Goal: Task Accomplishment & Management: Complete application form

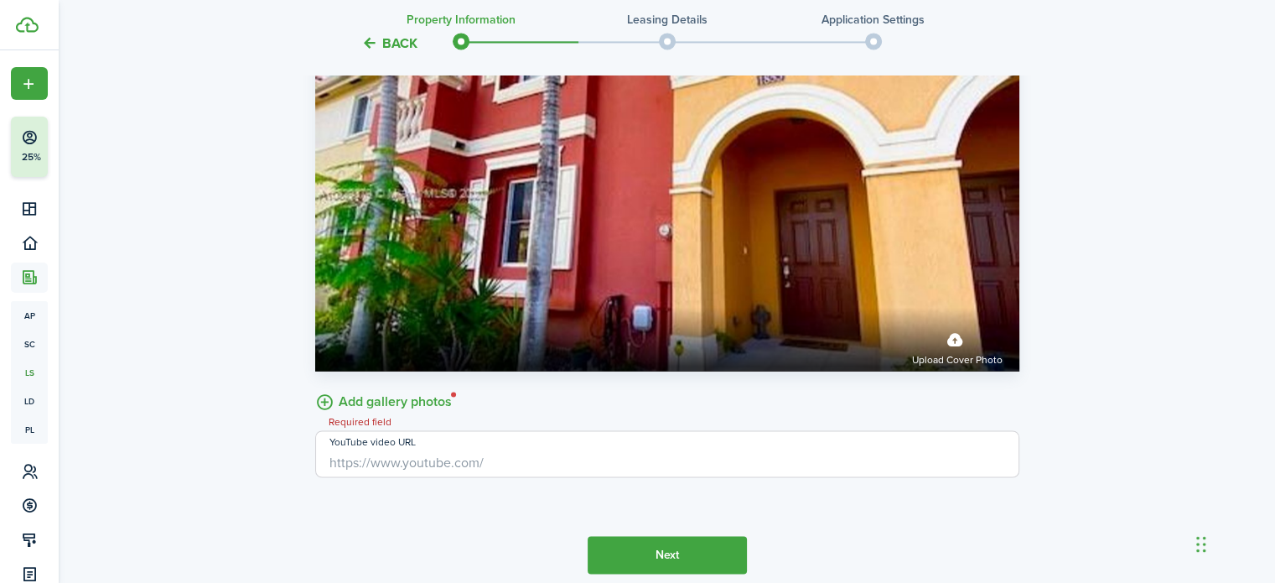
click at [665, 560] on button "Next" at bounding box center [667, 555] width 159 height 38
click at [429, 413] on label "Add gallery photos" at bounding box center [383, 400] width 137 height 26
click at [315, 387] on input "Add gallery photos" at bounding box center [315, 387] width 0 height 0
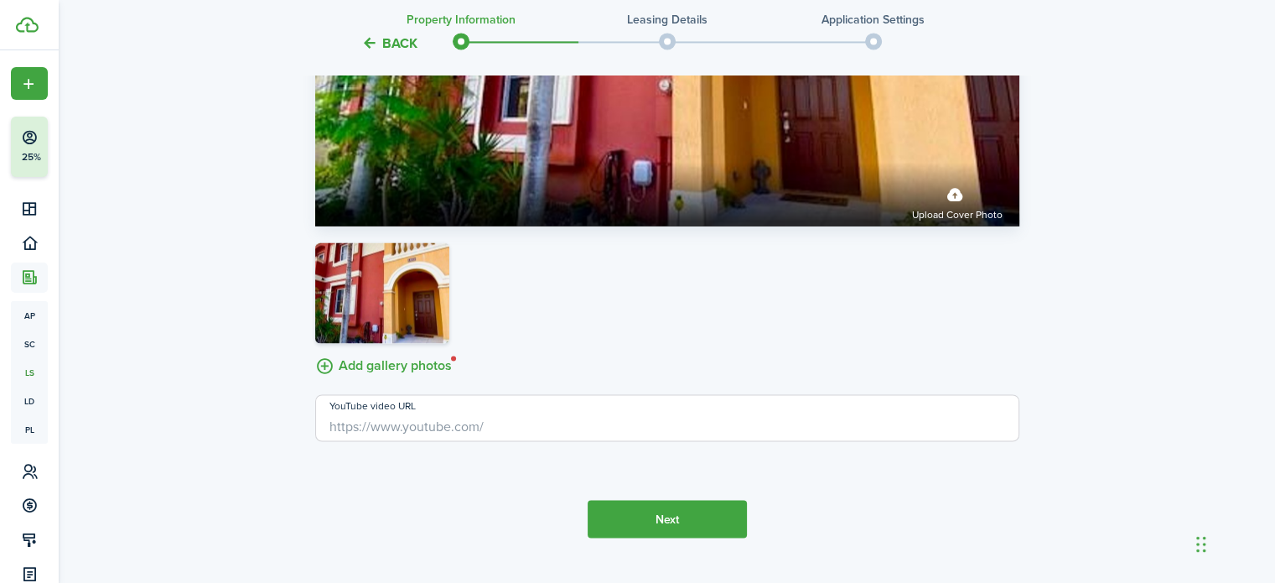
scroll to position [2753, 0]
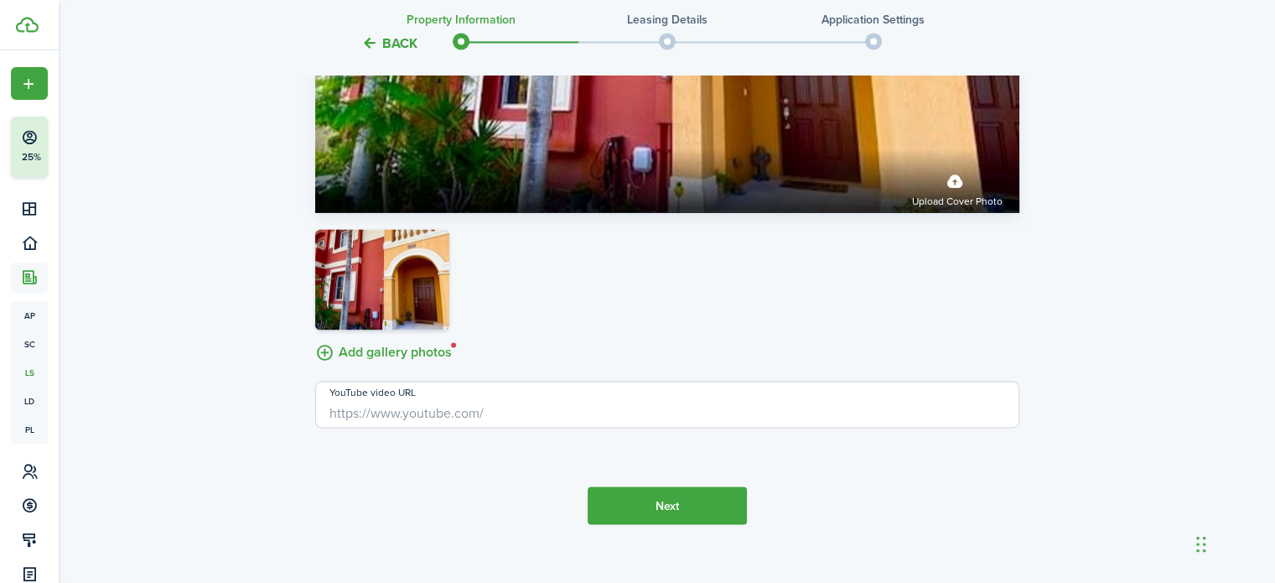
click at [672, 512] on button "Next" at bounding box center [667, 505] width 159 height 38
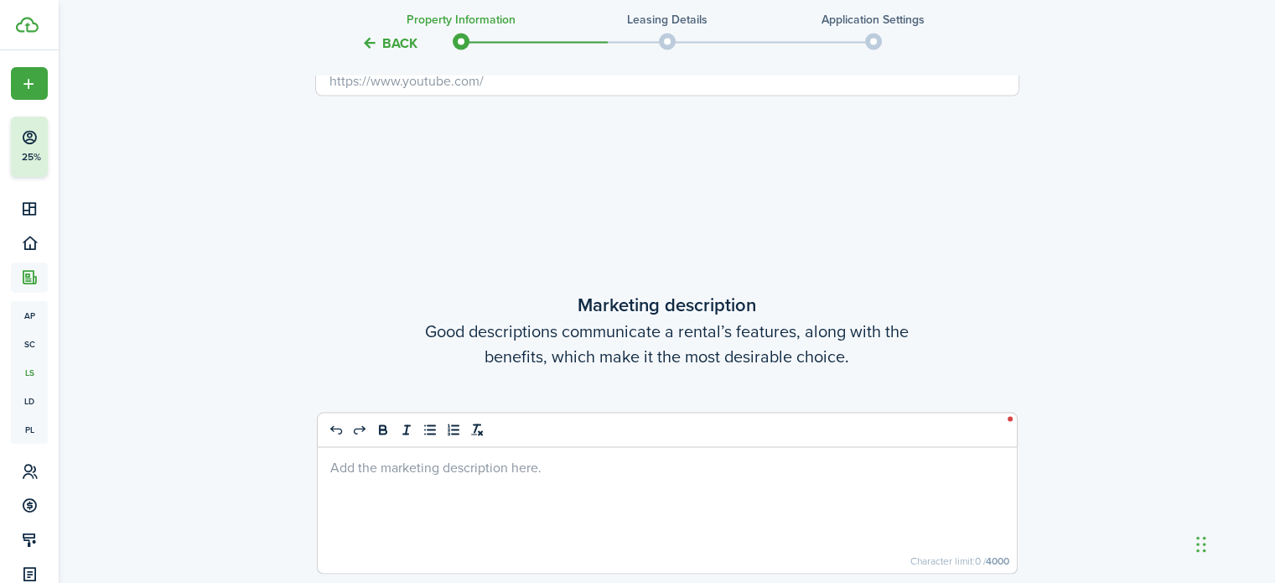
scroll to position [3261, 0]
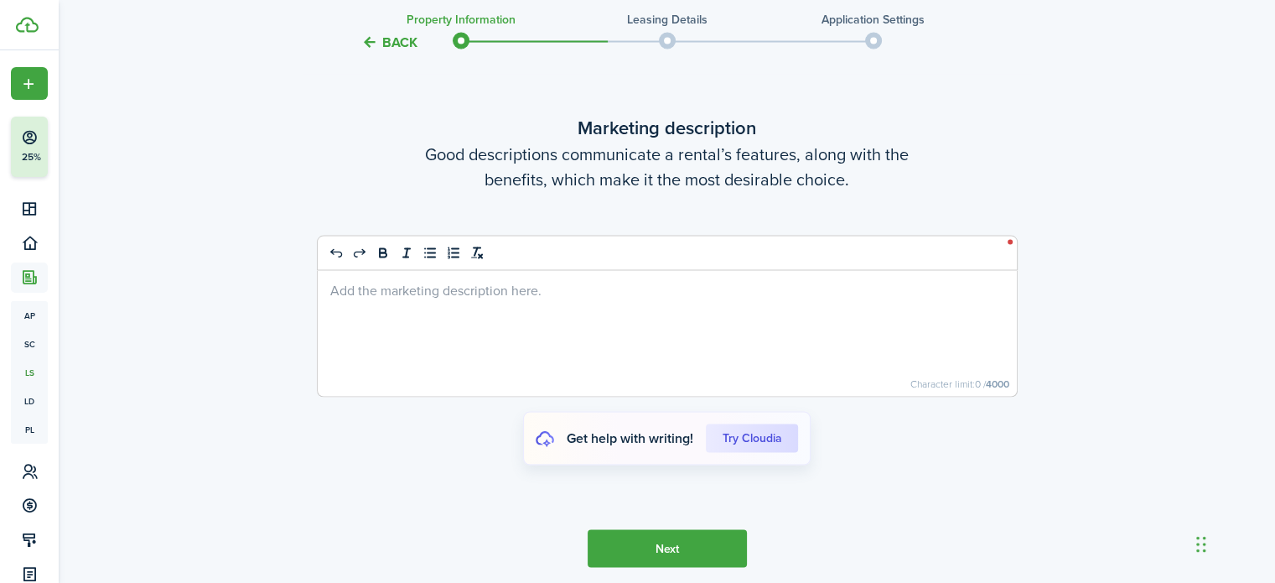
click at [376, 298] on p at bounding box center [667, 290] width 674 height 18
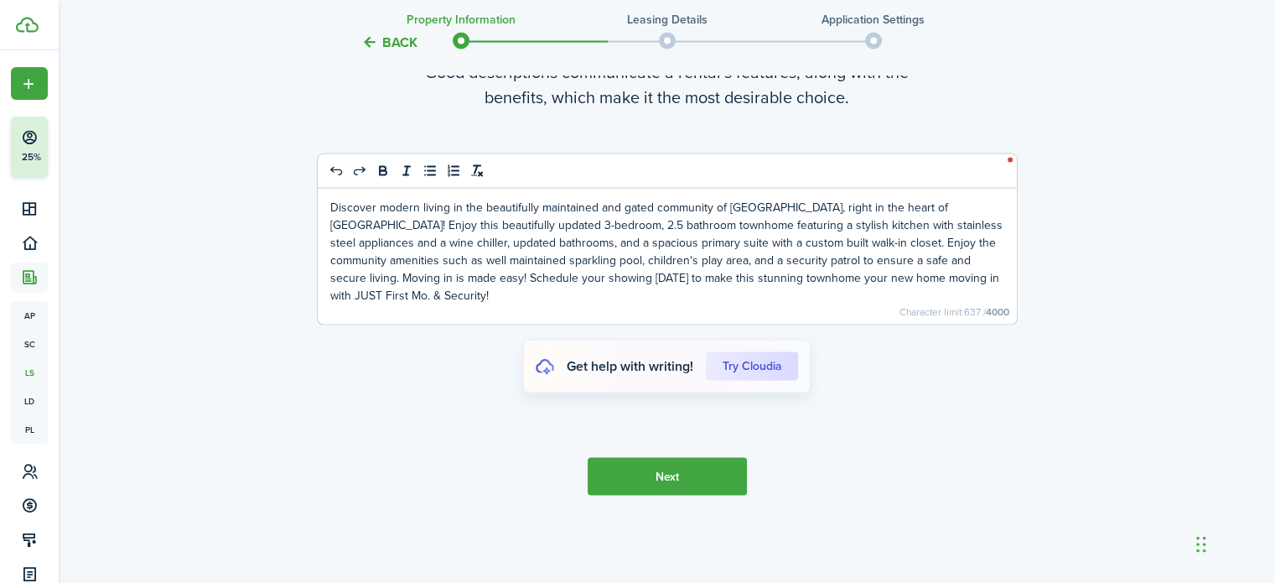
scroll to position [3344, 0]
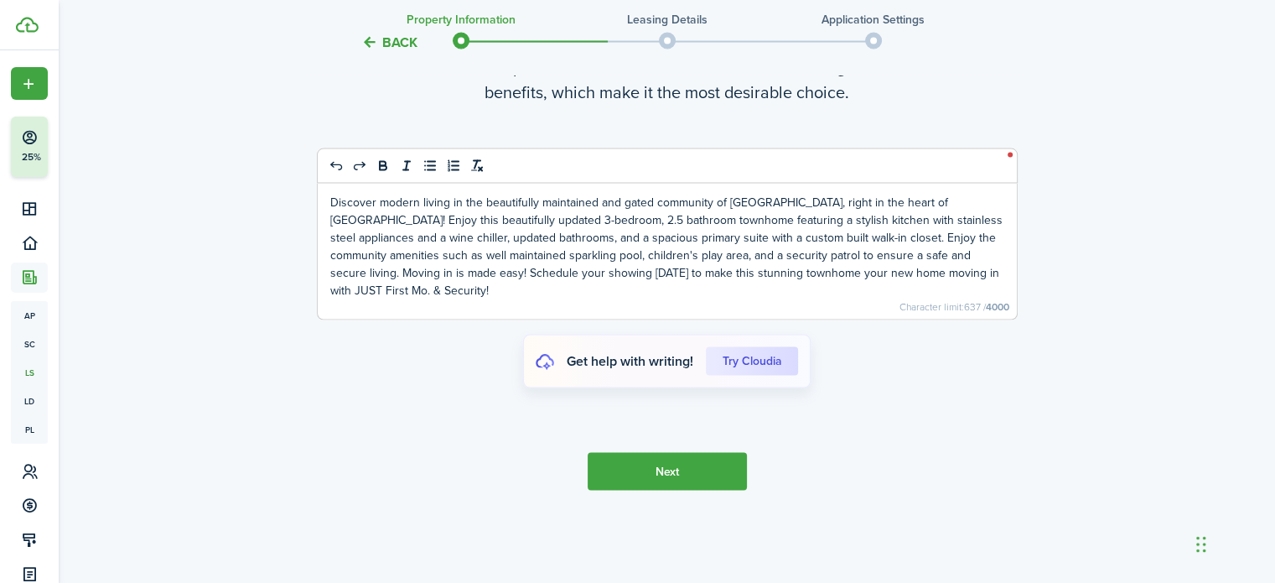
click at [675, 486] on button "Next" at bounding box center [667, 472] width 159 height 38
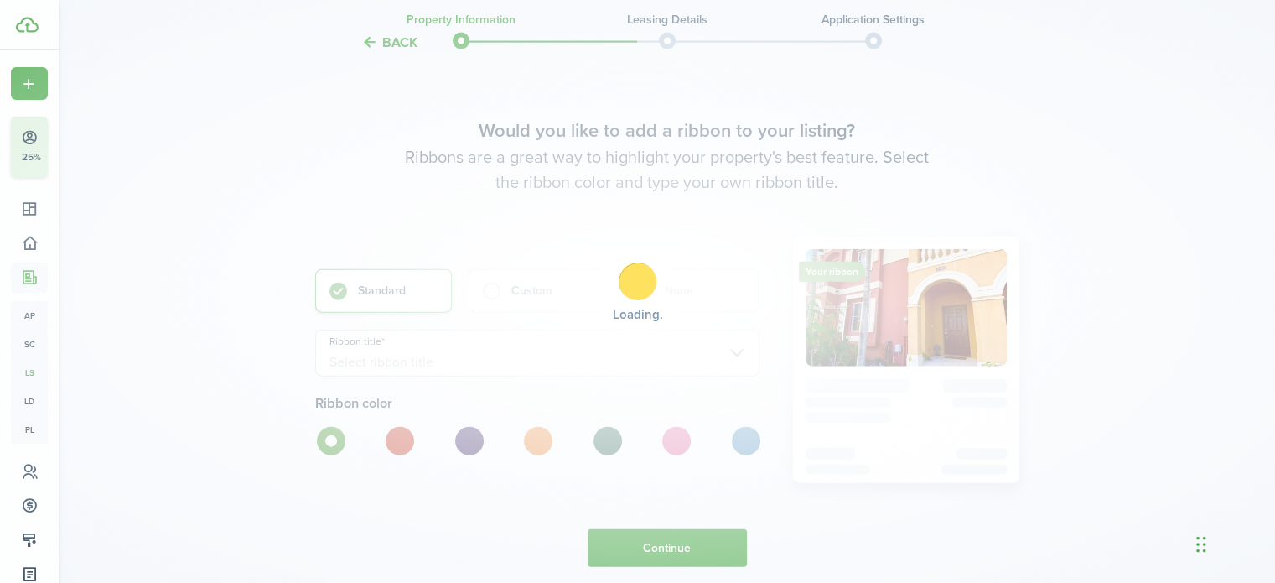
scroll to position [3844, 0]
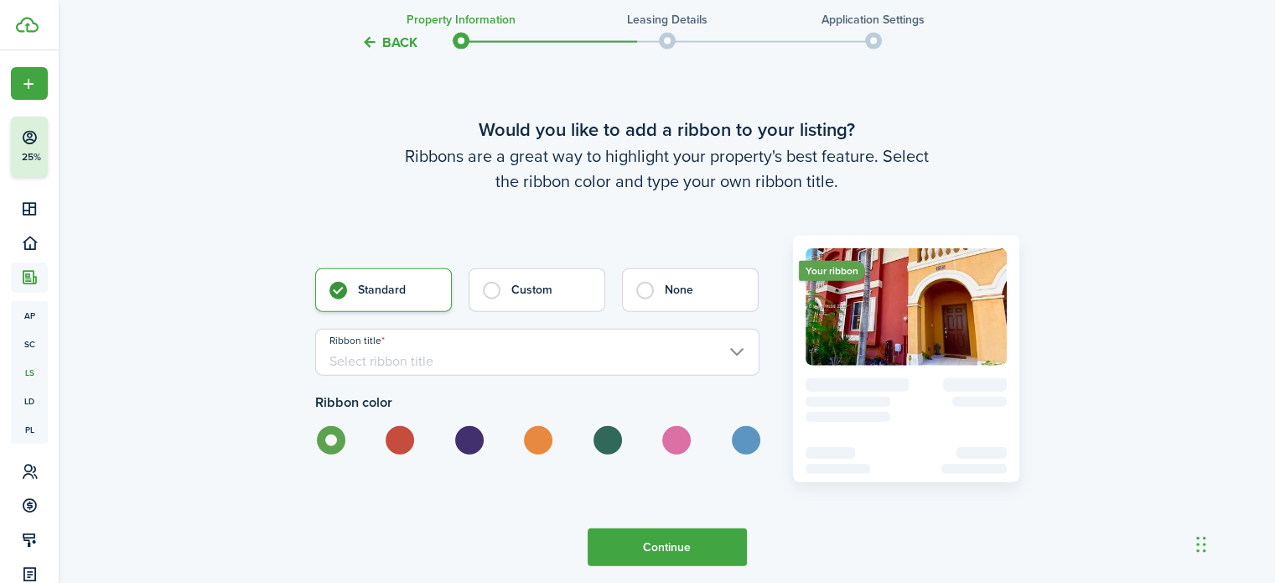
click at [490, 376] on input "Ribbon title" at bounding box center [537, 352] width 444 height 47
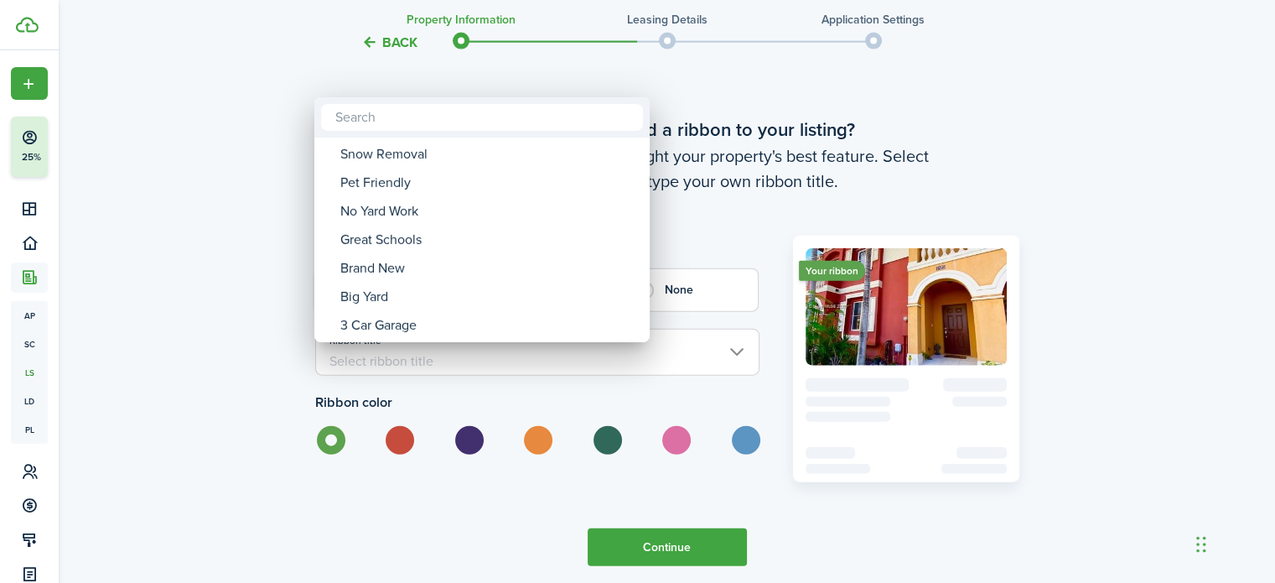
click at [710, 257] on div at bounding box center [638, 291] width 1544 height 851
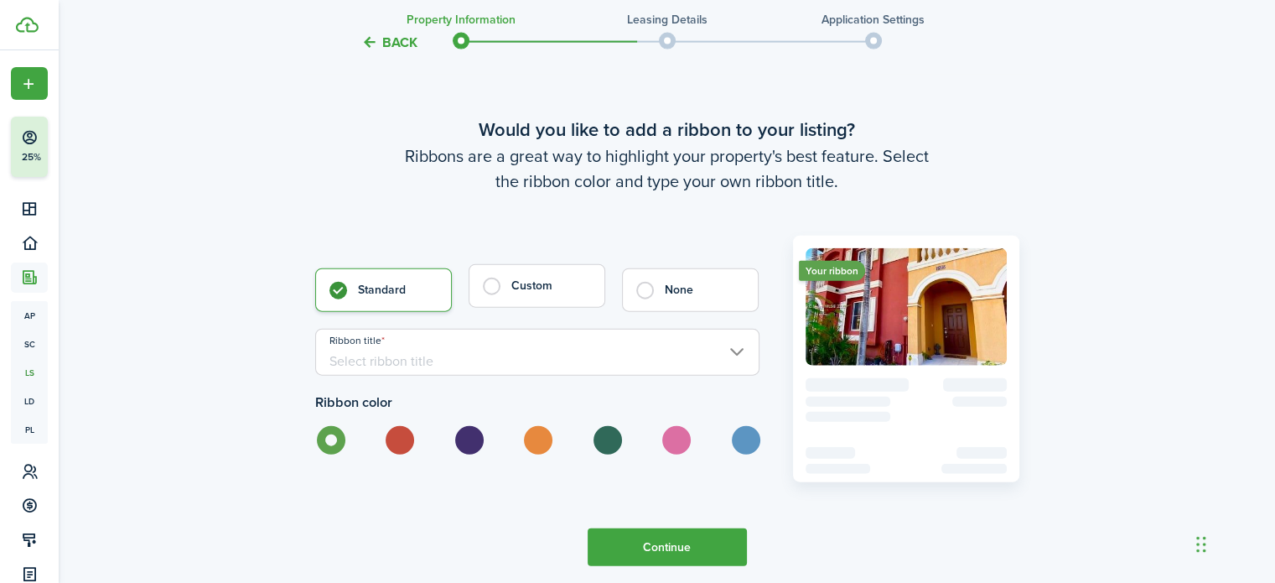
click at [511, 294] on control-radio-card-title "Custom" at bounding box center [549, 286] width 76 height 17
radio input "false"
radio input "true"
click at [433, 376] on input "Custom ribbon title" at bounding box center [537, 352] width 444 height 47
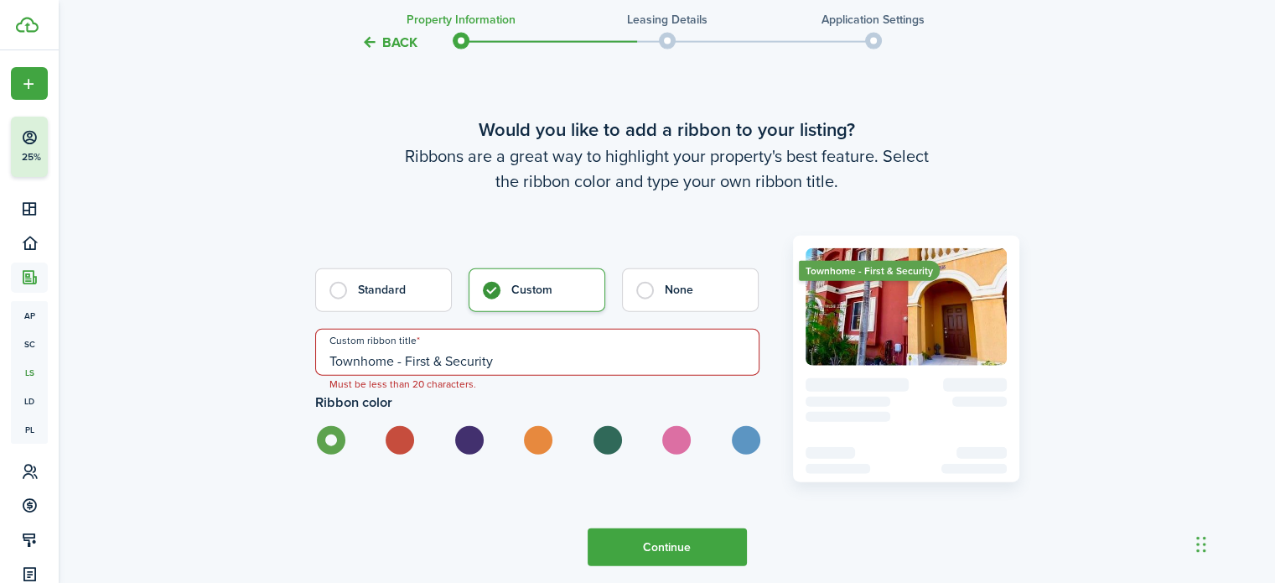
drag, startPoint x: 406, startPoint y: 374, endPoint x: 283, endPoint y: 364, distance: 122.8
click at [485, 376] on input "First & Security" at bounding box center [537, 352] width 444 height 47
click at [358, 376] on input "First & Security" at bounding box center [537, 352] width 444 height 47
click at [354, 375] on input "First Mnth & Security" at bounding box center [537, 352] width 444 height 47
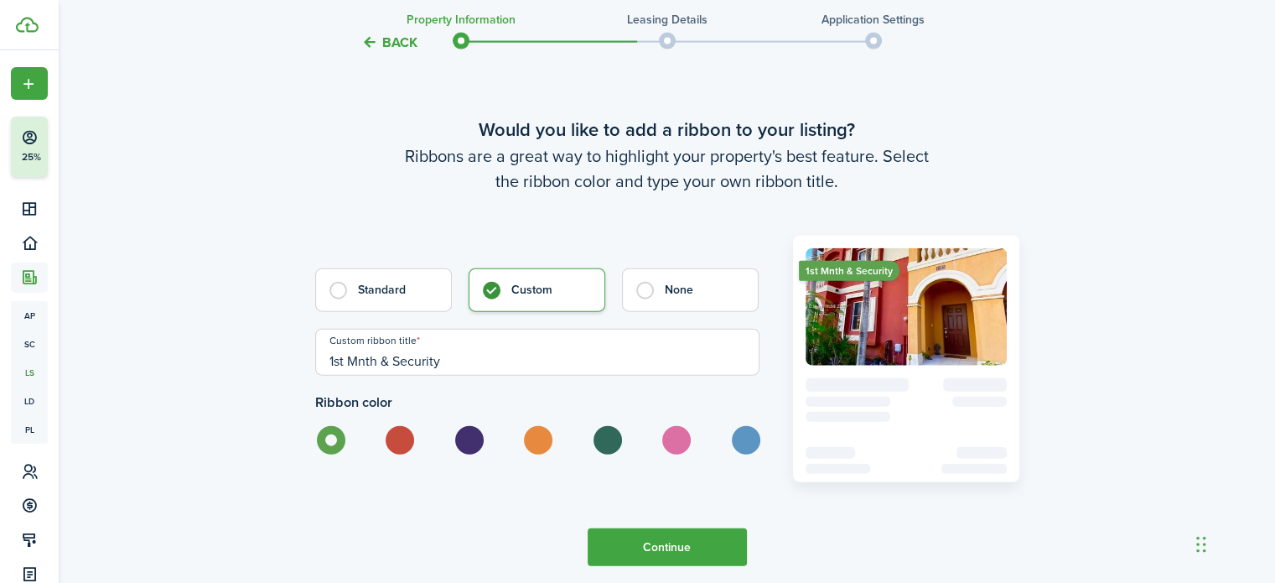
click at [356, 376] on input "1st Mnth & Security" at bounding box center [537, 352] width 444 height 47
click at [506, 371] on input "1st Month & Security" at bounding box center [537, 352] width 444 height 47
click at [384, 376] on input "1st Month & Security Only" at bounding box center [537, 352] width 444 height 47
click at [343, 376] on input "1st Mo & Security Only" at bounding box center [537, 352] width 444 height 47
click at [493, 376] on input "1 Mo & Security Only" at bounding box center [537, 352] width 444 height 47
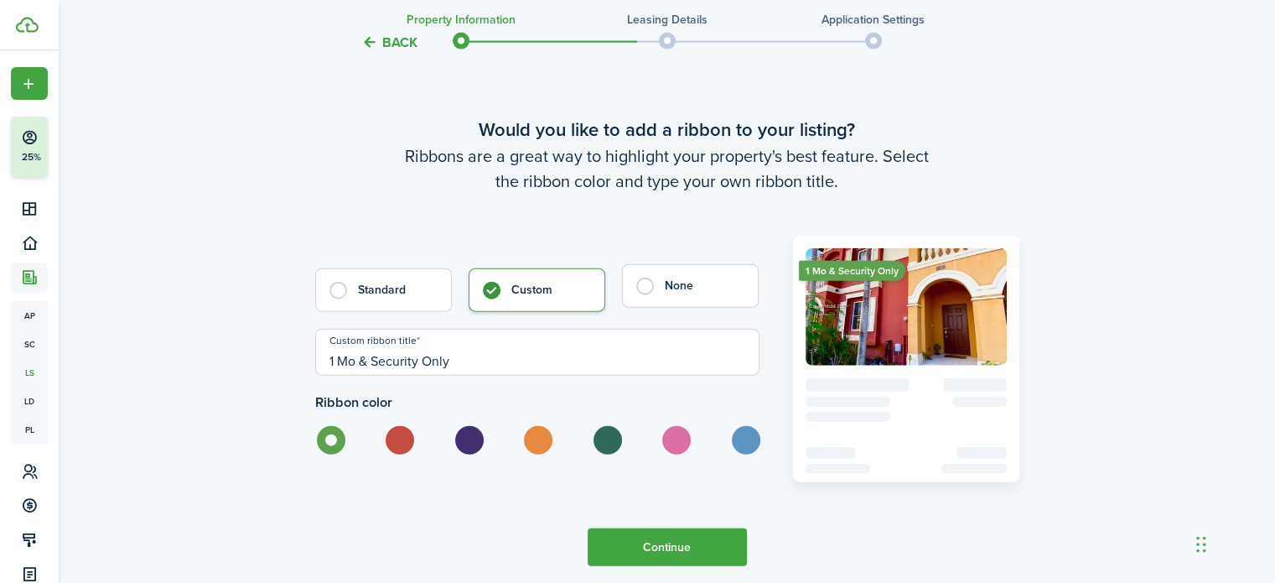
type input "1 Mo & Security Only"
click at [691, 308] on label "None" at bounding box center [690, 286] width 137 height 44
radio input "false"
radio input "true"
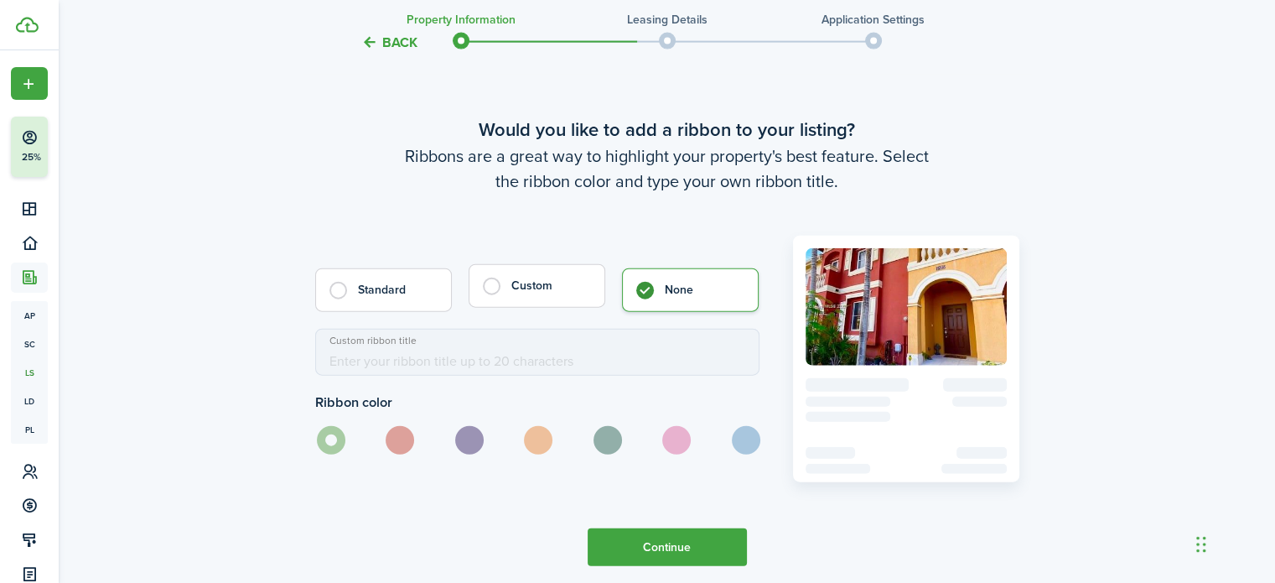
click at [511, 294] on control-radio-card-title "Custom" at bounding box center [549, 286] width 76 height 17
radio input "true"
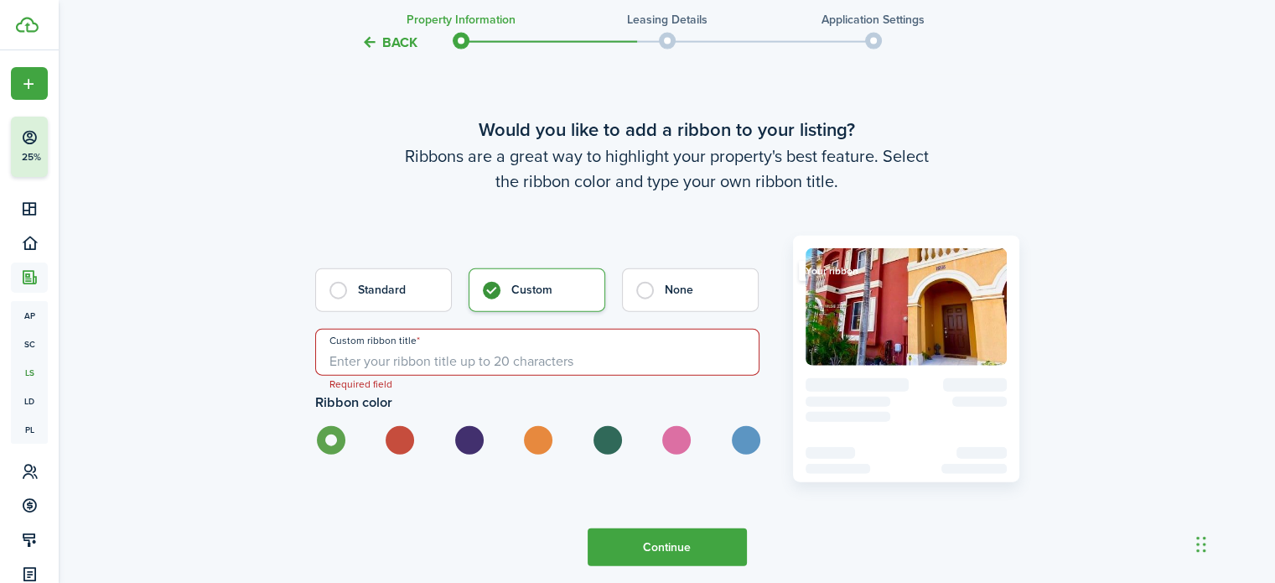
click at [381, 376] on input "Custom ribbon title" at bounding box center [537, 352] width 444 height 47
click at [406, 376] on input "1st Mo & Sec. Deposit" at bounding box center [537, 352] width 444 height 47
type input "1st Mo & Sec Deposit"
click at [400, 454] on label at bounding box center [398, 440] width 29 height 29
radio input "false"
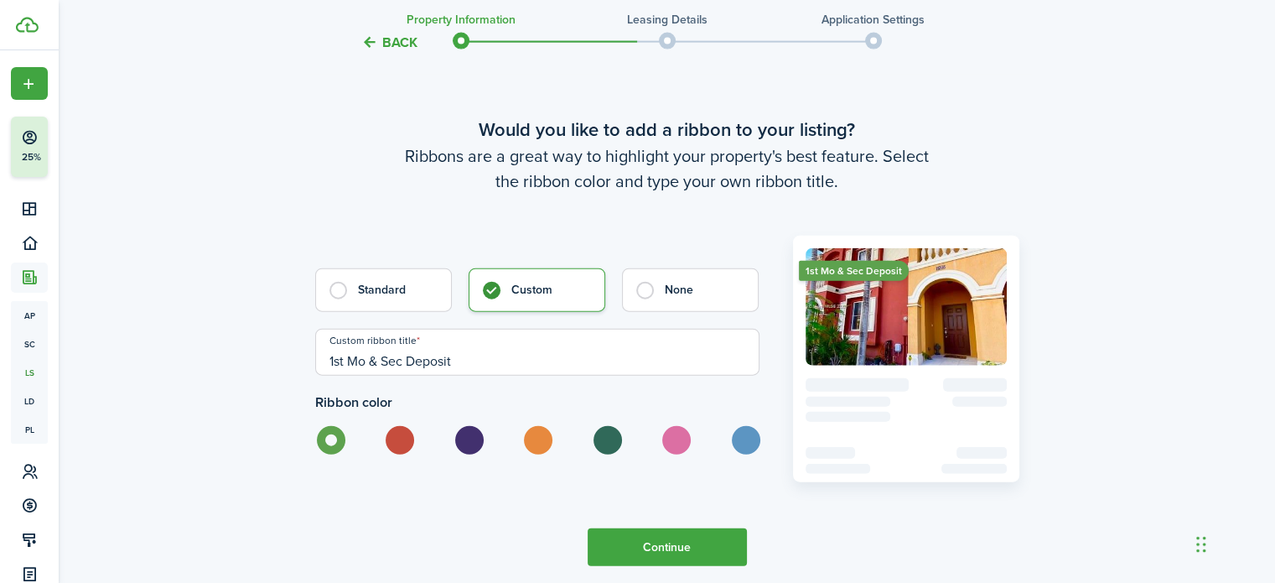
radio input "true"
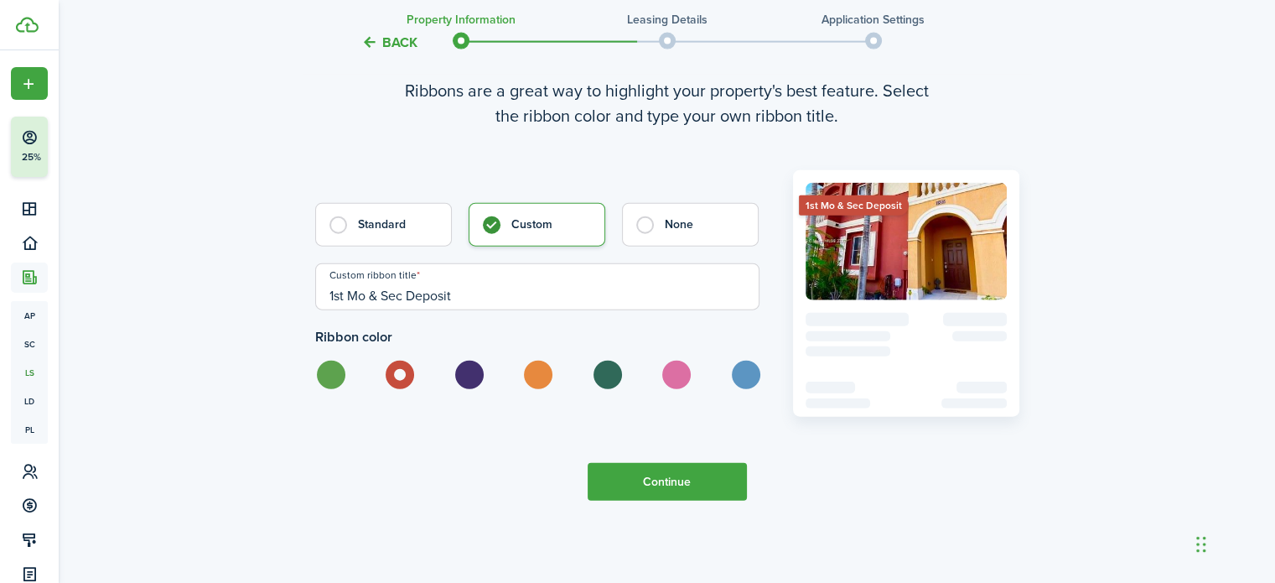
scroll to position [3927, 0]
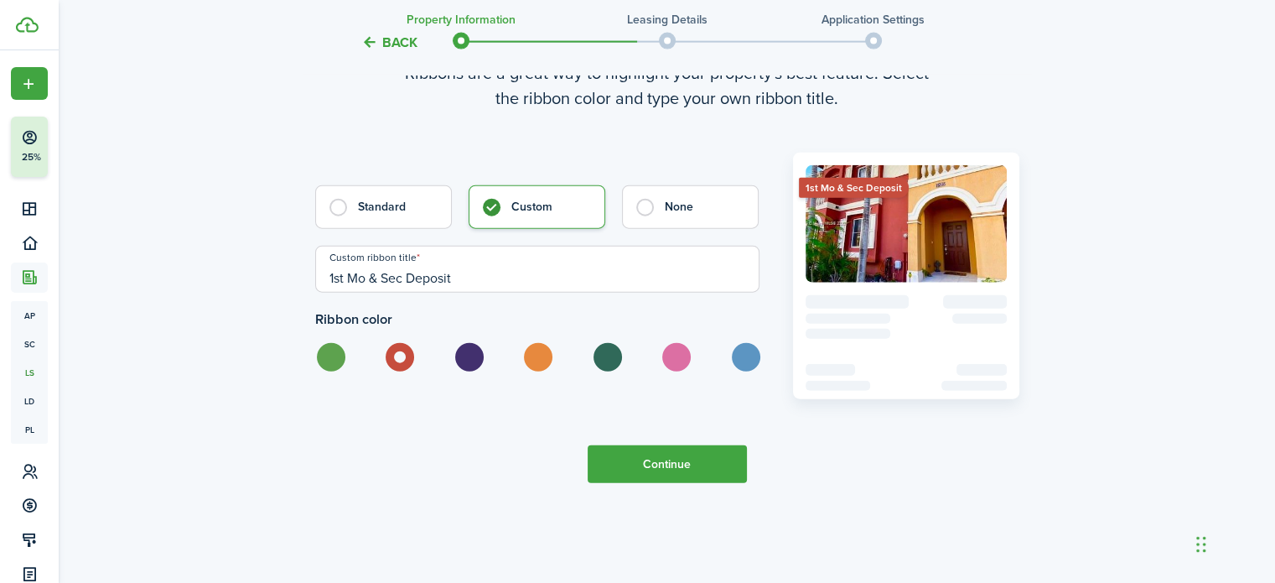
click at [654, 483] on button "Continue" at bounding box center [667, 464] width 159 height 38
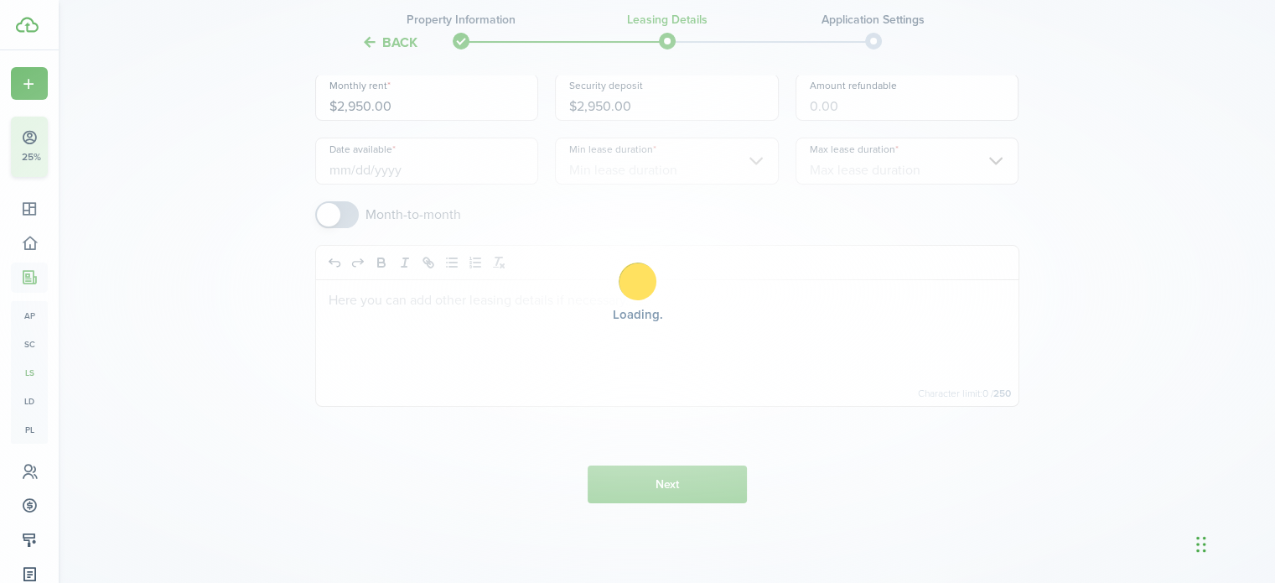
scroll to position [0, 0]
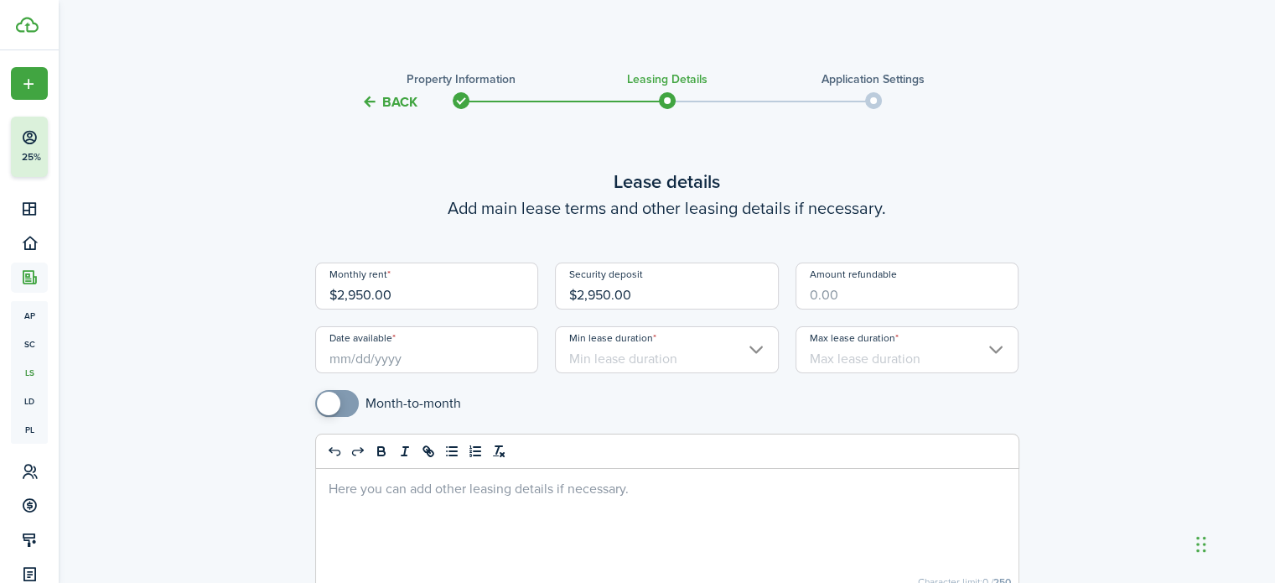
click at [623, 375] on div "Min lease duration" at bounding box center [667, 358] width 241 height 64
click at [598, 352] on input "Min lease duration" at bounding box center [667, 349] width 224 height 47
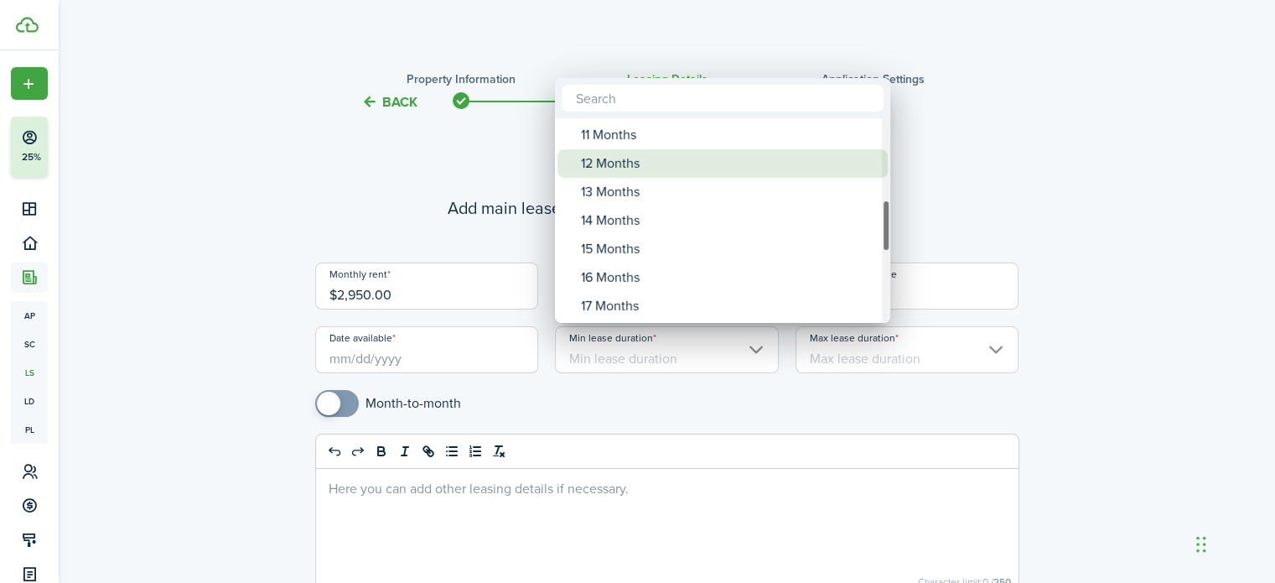
click at [607, 159] on div "12 Months" at bounding box center [729, 163] width 297 height 29
type input "12 Months"
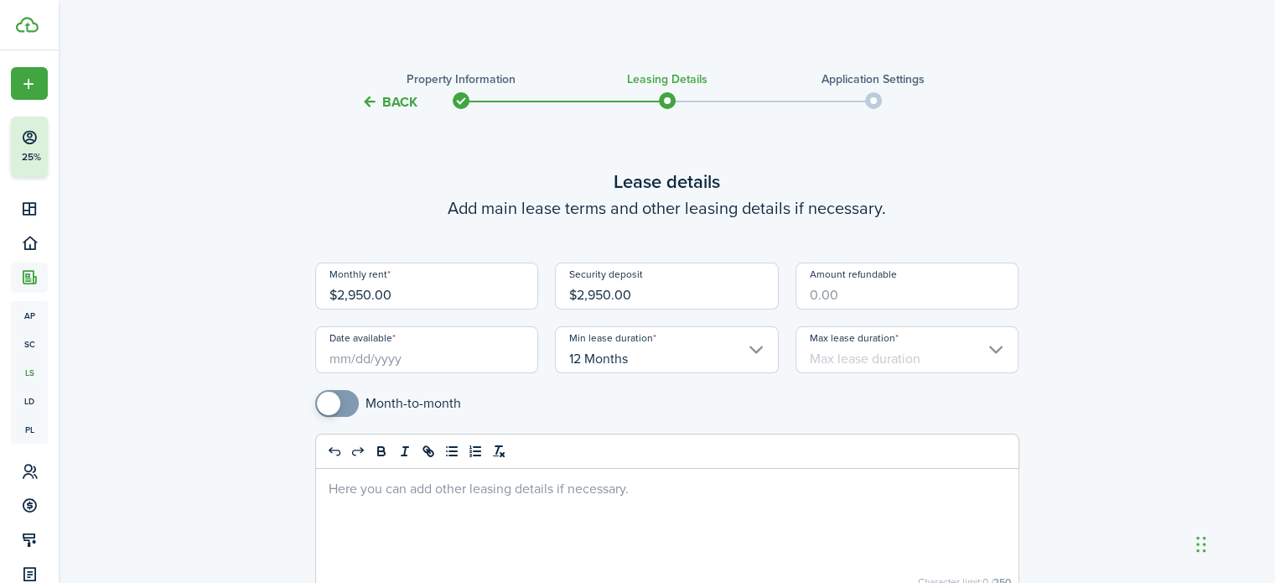
click at [855, 357] on input "Max lease duration" at bounding box center [908, 349] width 224 height 47
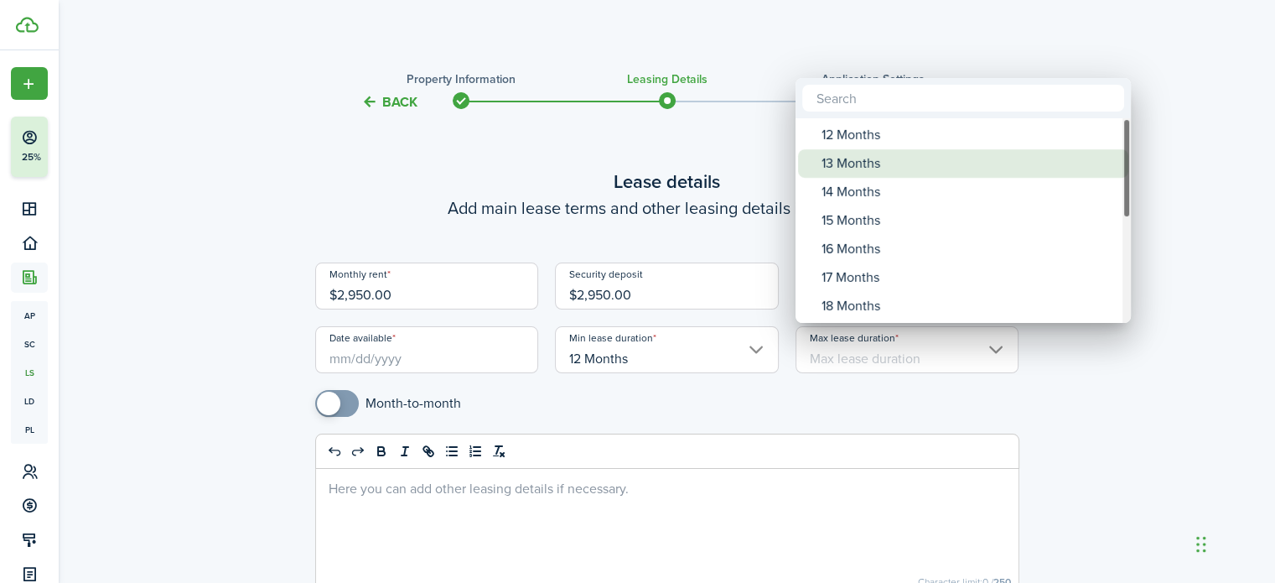
click at [859, 173] on div "13 Months" at bounding box center [970, 163] width 297 height 29
type input "13 Months"
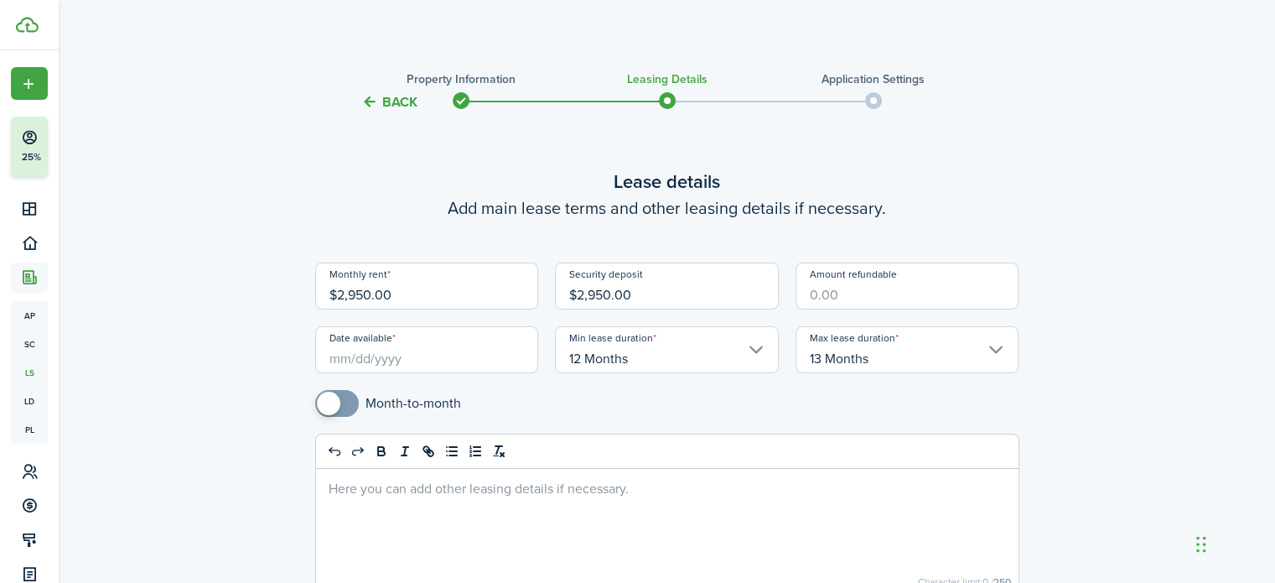
click at [851, 297] on input "Amount refundable" at bounding box center [908, 285] width 224 height 47
click at [412, 358] on input "Date available" at bounding box center [427, 349] width 224 height 47
type input "$2,950.00"
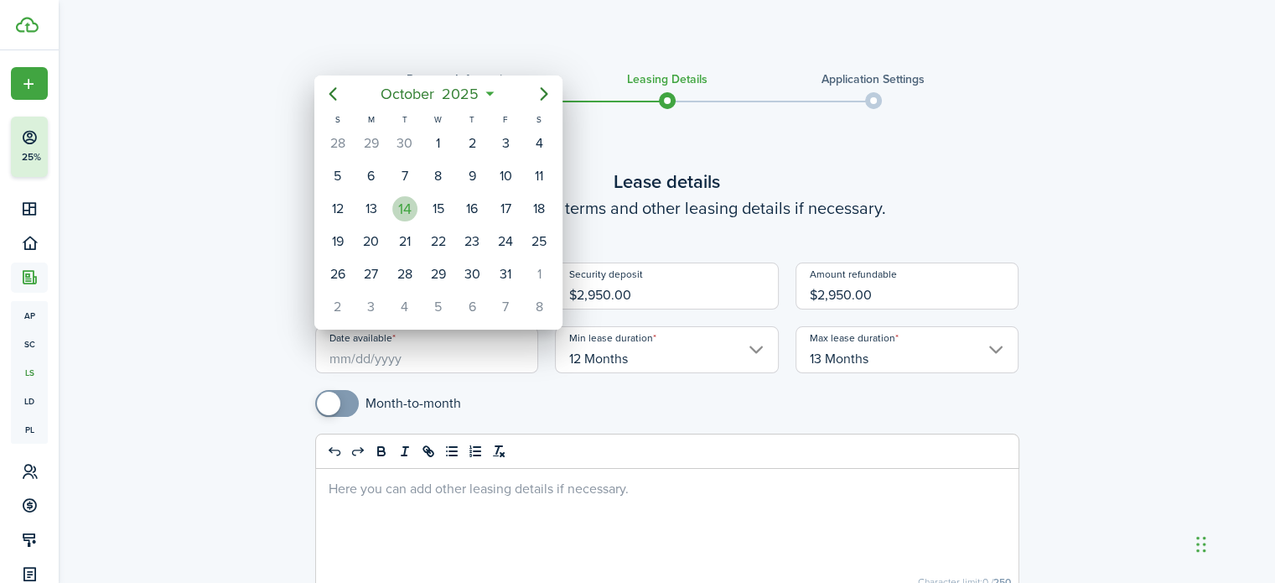
click at [413, 205] on div "14" at bounding box center [404, 208] width 25 height 25
type input "[DATE]"
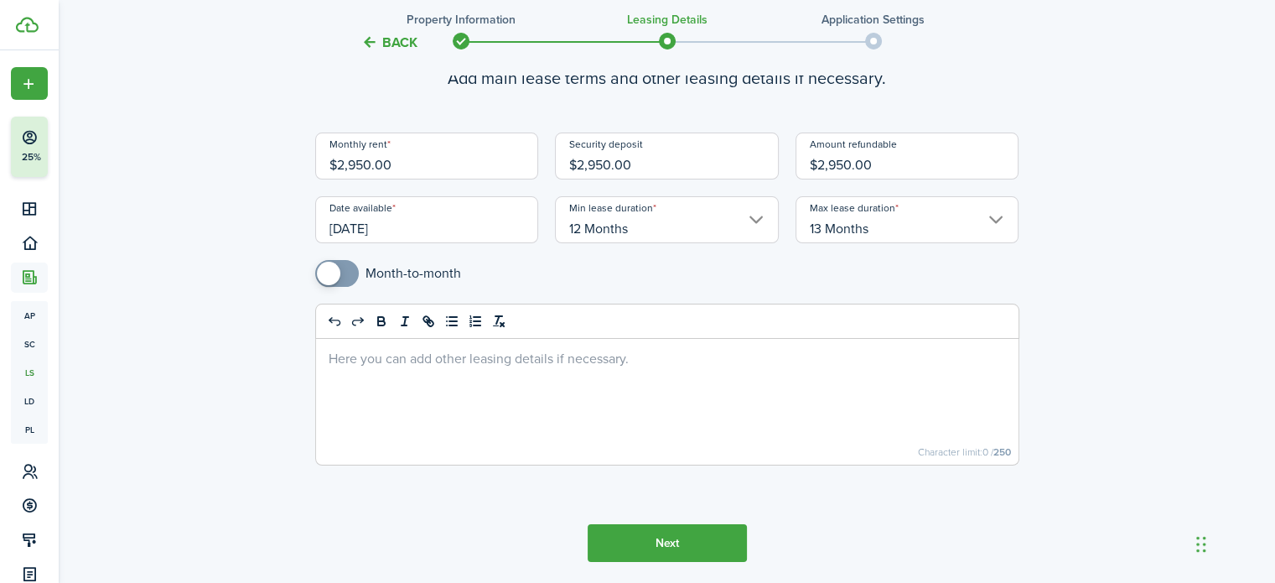
scroll to position [131, 0]
click at [725, 559] on button "Next" at bounding box center [667, 542] width 159 height 38
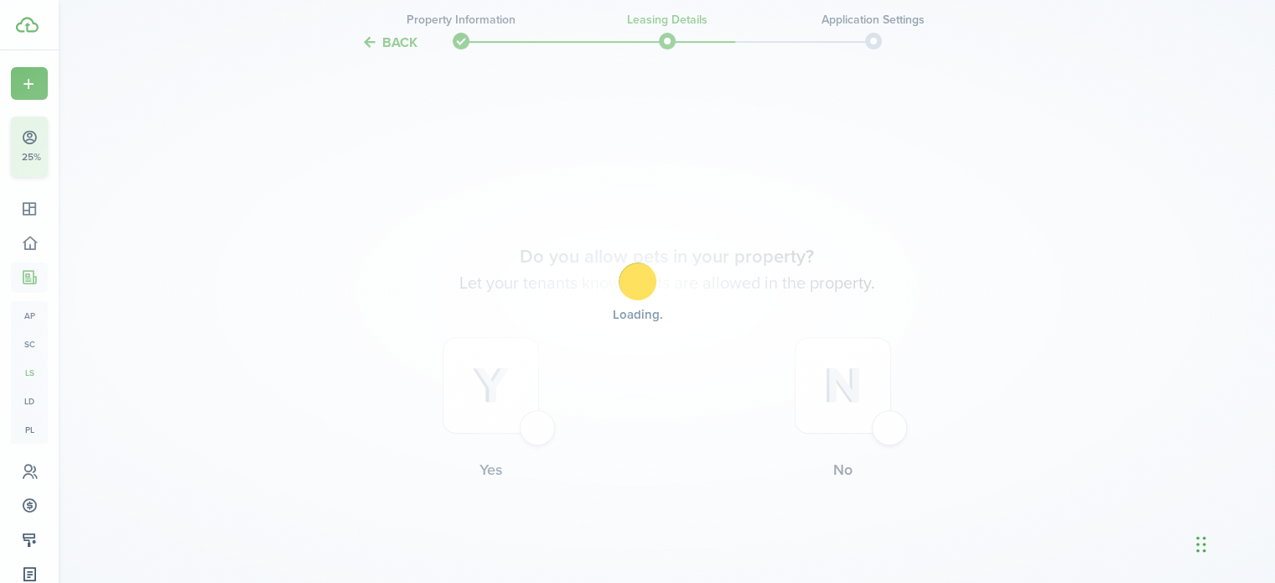
scroll to position [658, 0]
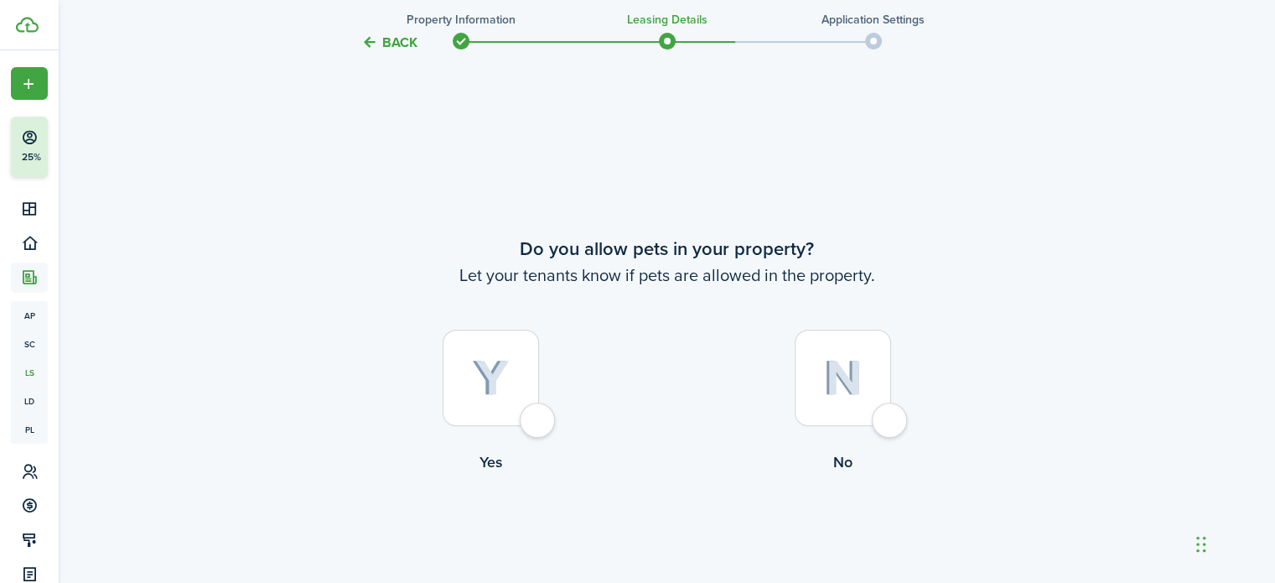
click at [885, 426] on div at bounding box center [843, 378] width 96 height 96
radio input "true"
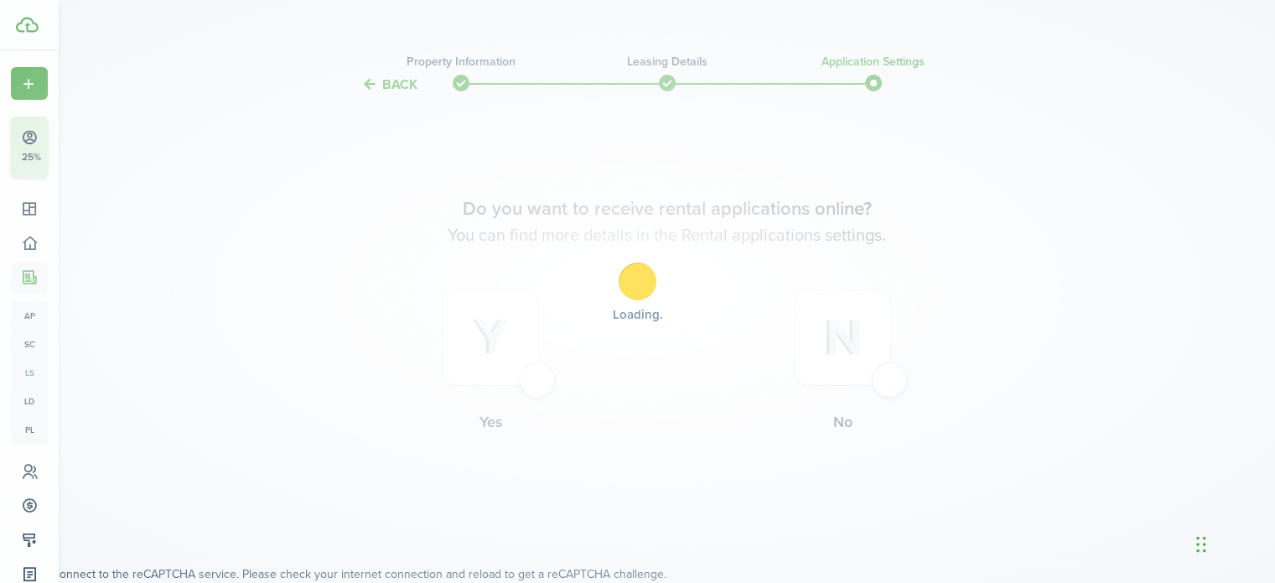
scroll to position [0, 0]
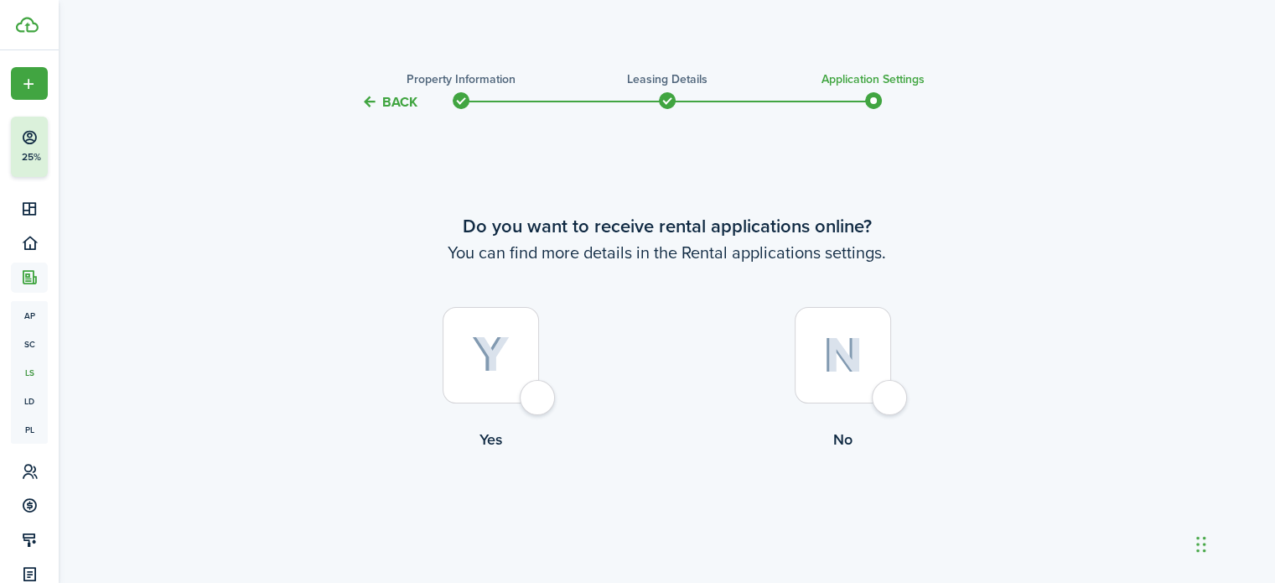
click at [891, 403] on div at bounding box center [843, 355] width 96 height 96
radio input "true"
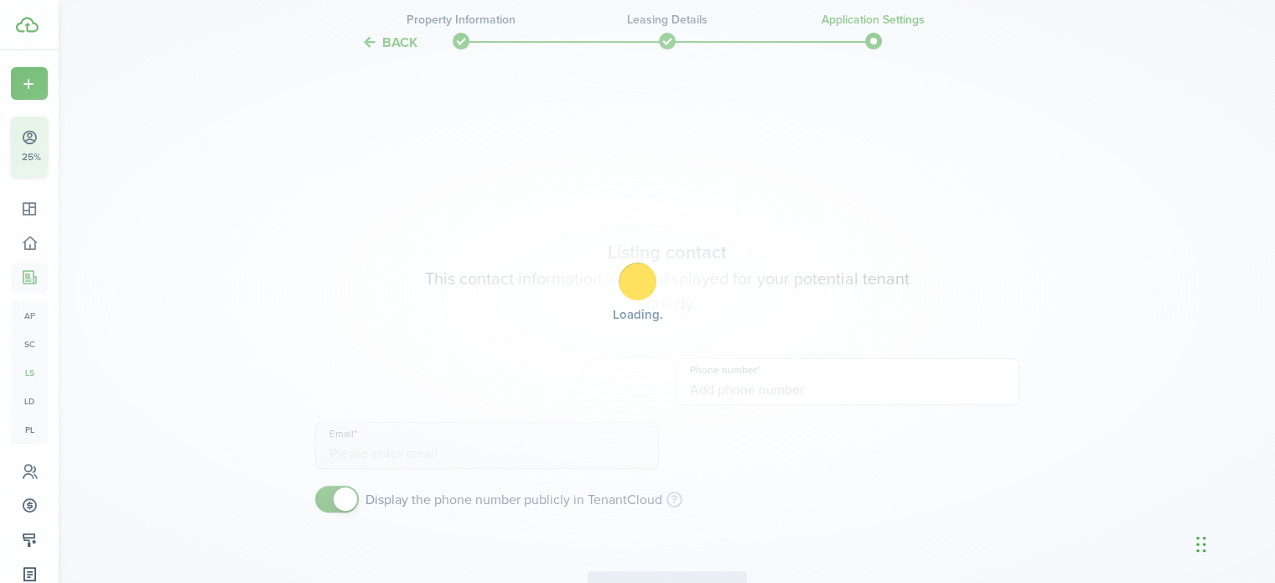
scroll to position [470, 0]
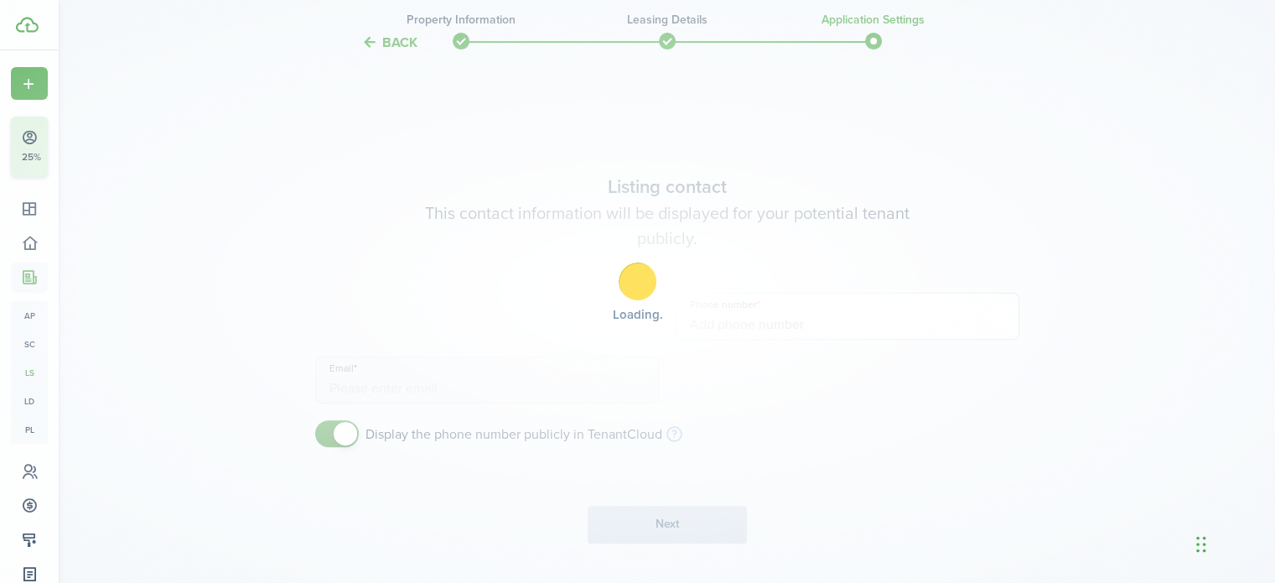
type input "[PHONE_NUMBER]"
type input "[EMAIL_ADDRESS][DOMAIN_NAME]"
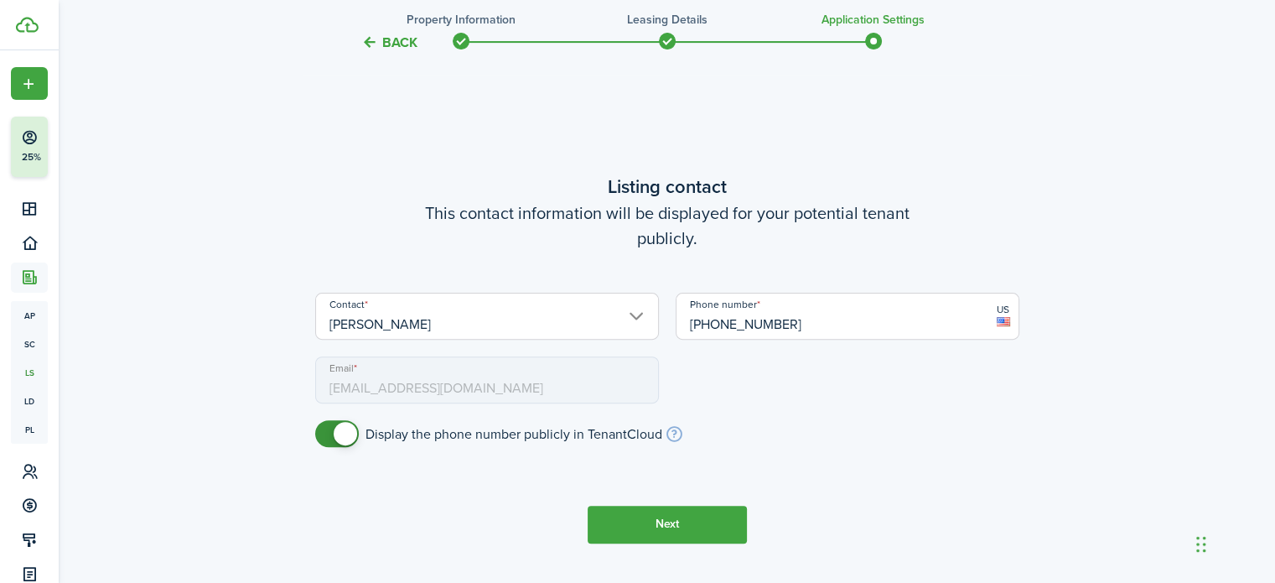
drag, startPoint x: 818, startPoint y: 319, endPoint x: 664, endPoint y: 320, distance: 154.3
click at [664, 320] on div "Contact [PERSON_NAME] Phone number [PHONE_NUMBER] US Email [EMAIL_ADDRESS][DOMA…" at bounding box center [667, 356] width 721 height 127
type input "[PHONE_NUMBER]"
click at [675, 529] on button "Next" at bounding box center [667, 525] width 159 height 38
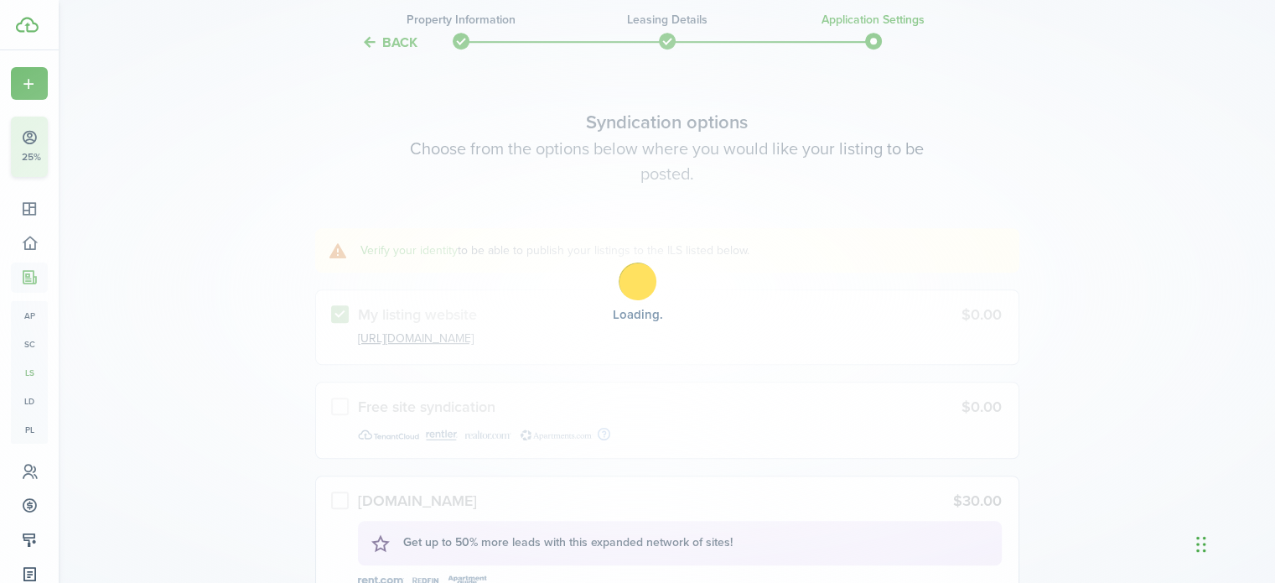
scroll to position [1053, 0]
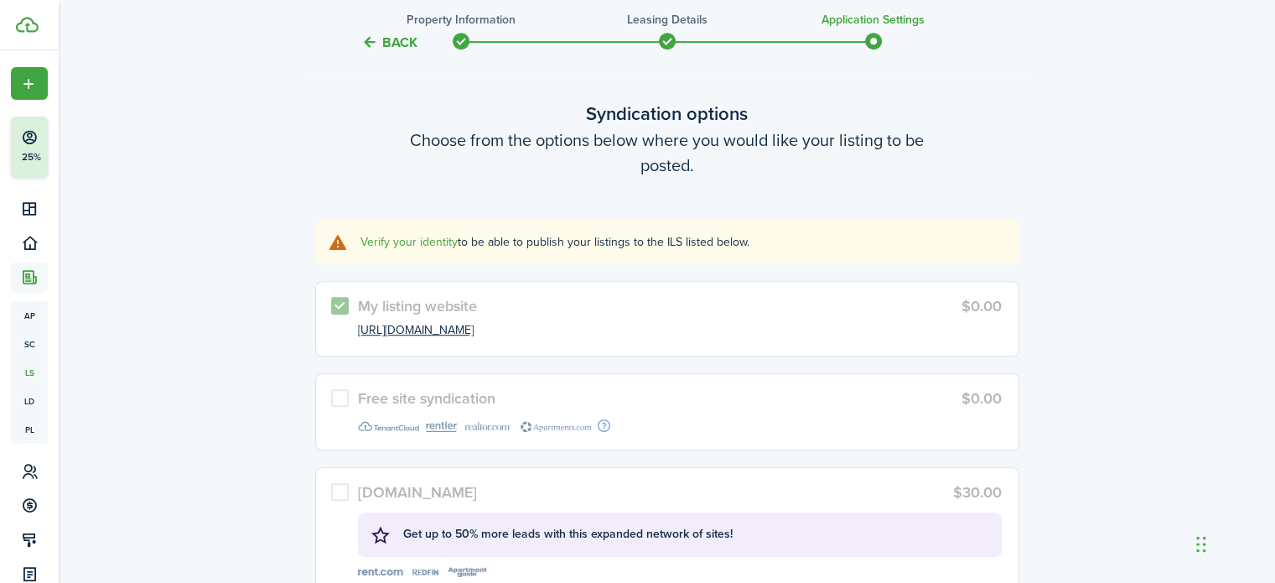
click at [386, 242] on link "Verify your identity" at bounding box center [409, 242] width 97 height 18
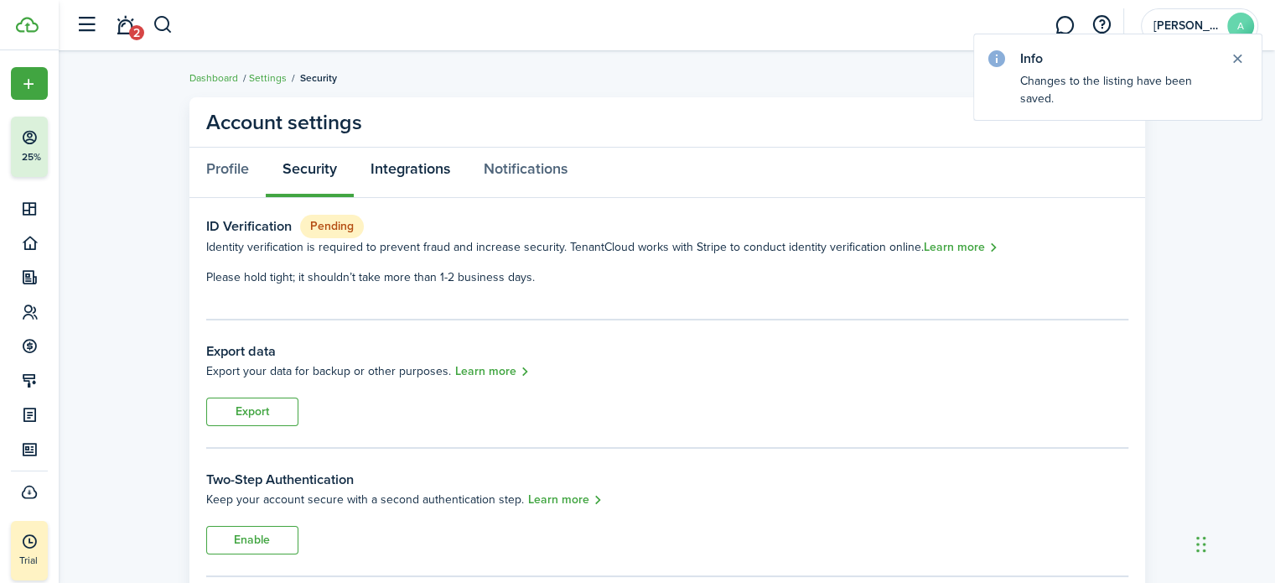
click at [407, 169] on link "Integrations" at bounding box center [410, 173] width 113 height 50
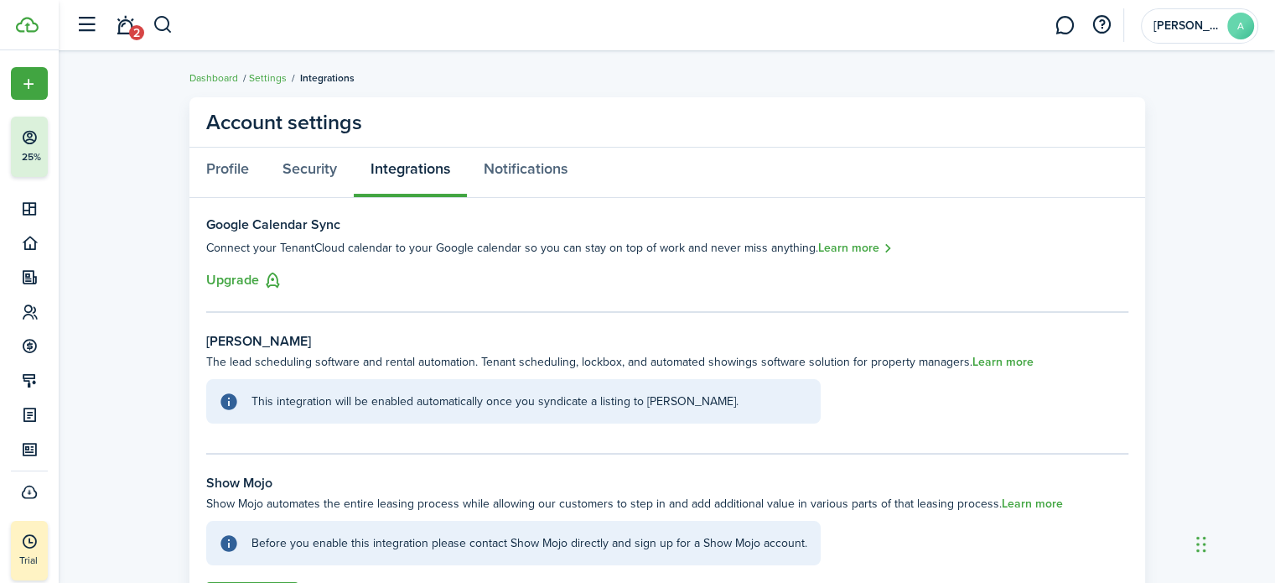
click at [119, 23] on link "2" at bounding box center [125, 25] width 32 height 43
